Goal: Navigation & Orientation: Find specific page/section

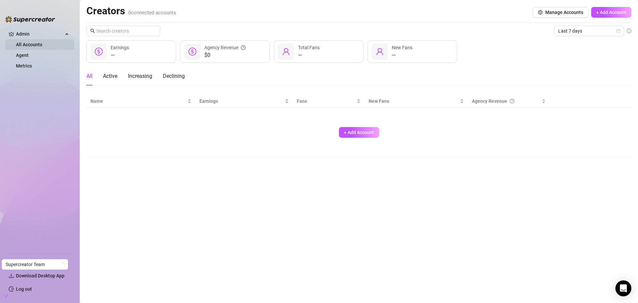
click at [30, 44] on link "All Accounts" at bounding box center [29, 44] width 26 height 5
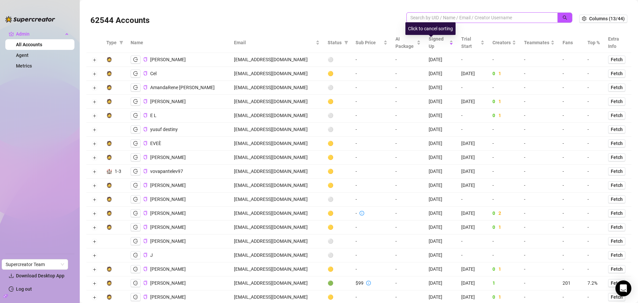
click at [417, 13] on span at bounding box center [481, 17] width 151 height 11
click at [418, 16] on input "search" at bounding box center [479, 17] width 138 height 7
paste input "[EMAIL_ADDRESS][DOMAIN_NAME]"
click at [562, 18] on icon "search" at bounding box center [564, 17] width 5 height 5
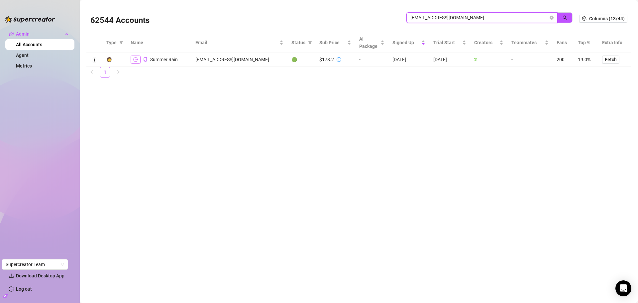
type input "[EMAIL_ADDRESS][DOMAIN_NAME]"
click at [137, 61] on icon "logout" at bounding box center [135, 59] width 5 height 4
click at [134, 58] on icon "logout" at bounding box center [135, 59] width 5 height 5
click at [97, 58] on td at bounding box center [94, 60] width 16 height 14
click at [97, 58] on button "Expand row" at bounding box center [94, 59] width 5 height 5
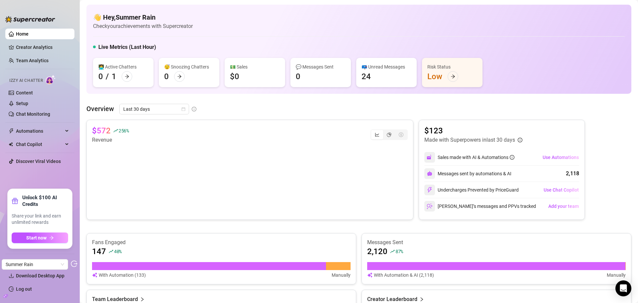
click at [44, 177] on ul "Home Creator Analytics Team Analytics Izzy AI Chatter Content Setup Chat Monito…" at bounding box center [39, 106] width 69 height 160
click at [73, 264] on icon "logout" at bounding box center [74, 263] width 7 height 7
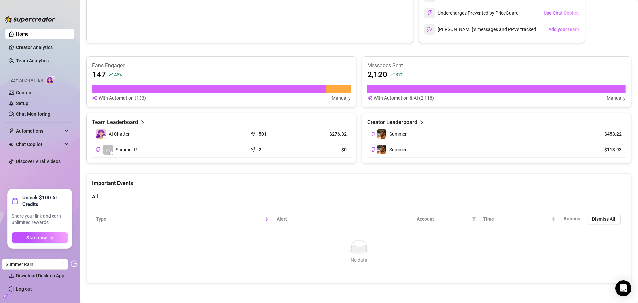
scroll to position [177, 0]
click at [53, 236] on icon "arrow-right" at bounding box center [51, 237] width 5 height 5
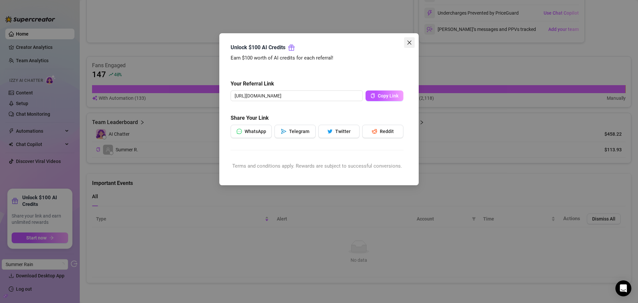
click at [412, 40] on span "Close" at bounding box center [409, 42] width 11 height 5
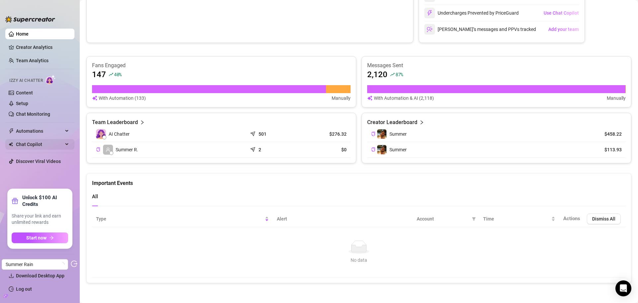
click at [49, 149] on span "Chat Copilot" at bounding box center [39, 144] width 47 height 11
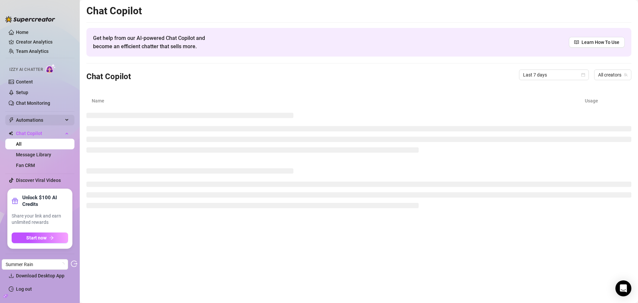
click at [61, 122] on span "Automations" at bounding box center [39, 120] width 47 height 11
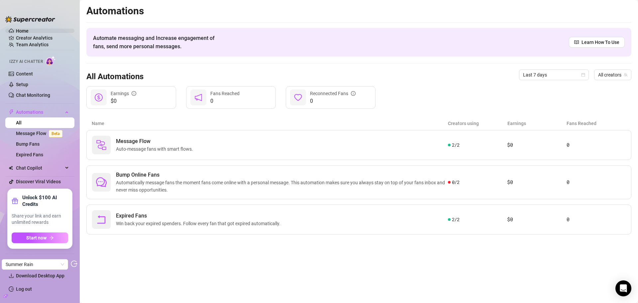
click at [29, 30] on link "Home" at bounding box center [22, 30] width 13 height 5
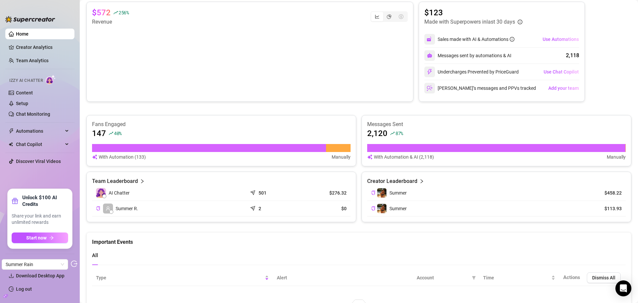
scroll to position [110, 0]
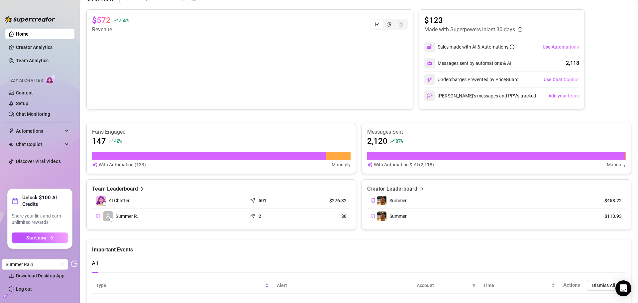
click at [419, 187] on icon "right" at bounding box center [421, 188] width 5 height 5
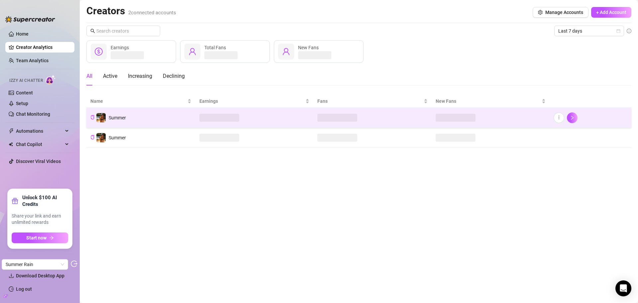
click at [149, 120] on td "Summer" at bounding box center [140, 118] width 109 height 20
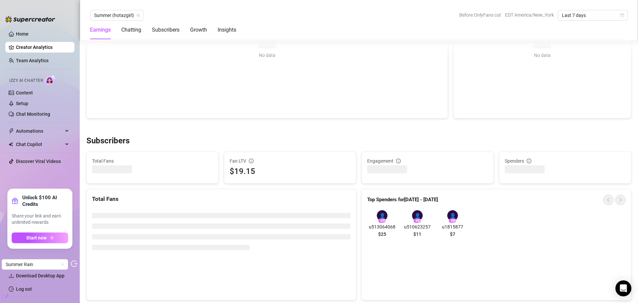
scroll to position [263, 0]
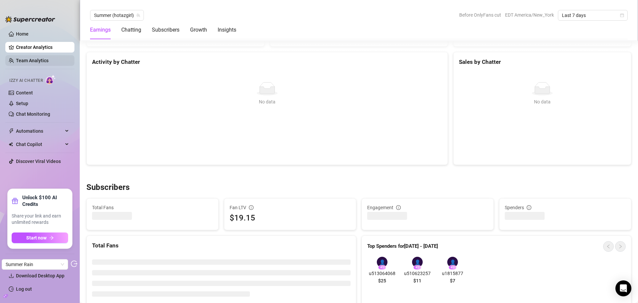
click at [34, 58] on link "Team Analytics" at bounding box center [32, 60] width 33 height 5
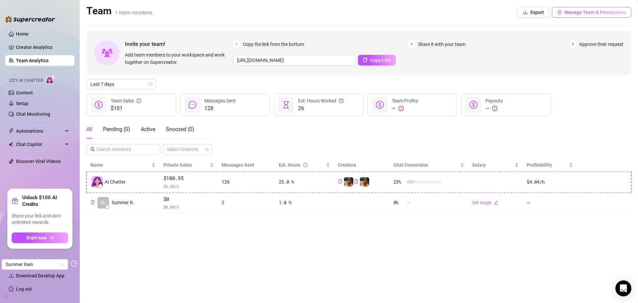
click at [591, 12] on span "Manage Team & Permissions" at bounding box center [594, 12] width 61 height 5
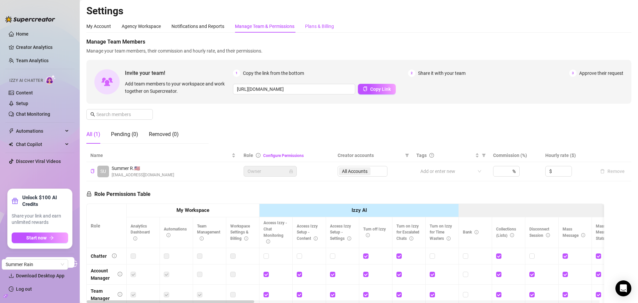
click at [308, 28] on div "Plans & Billing" at bounding box center [319, 26] width 29 height 7
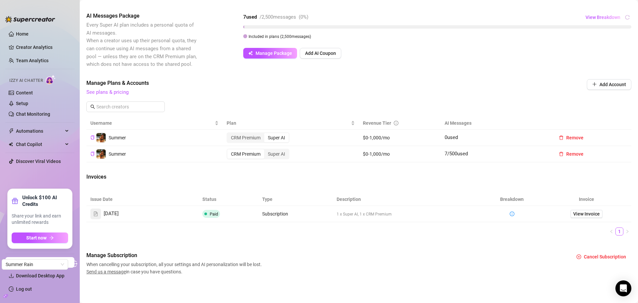
scroll to position [128, 0]
click at [33, 45] on link "Creator Analytics" at bounding box center [42, 47] width 53 height 11
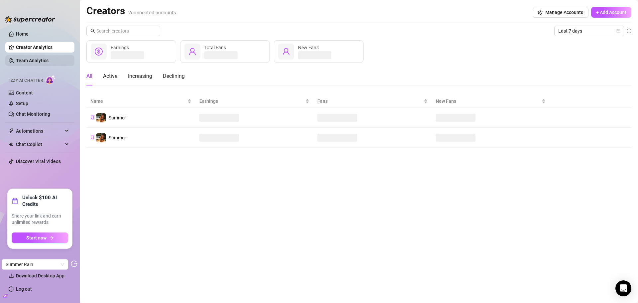
click at [40, 59] on link "Team Analytics" at bounding box center [32, 60] width 33 height 5
